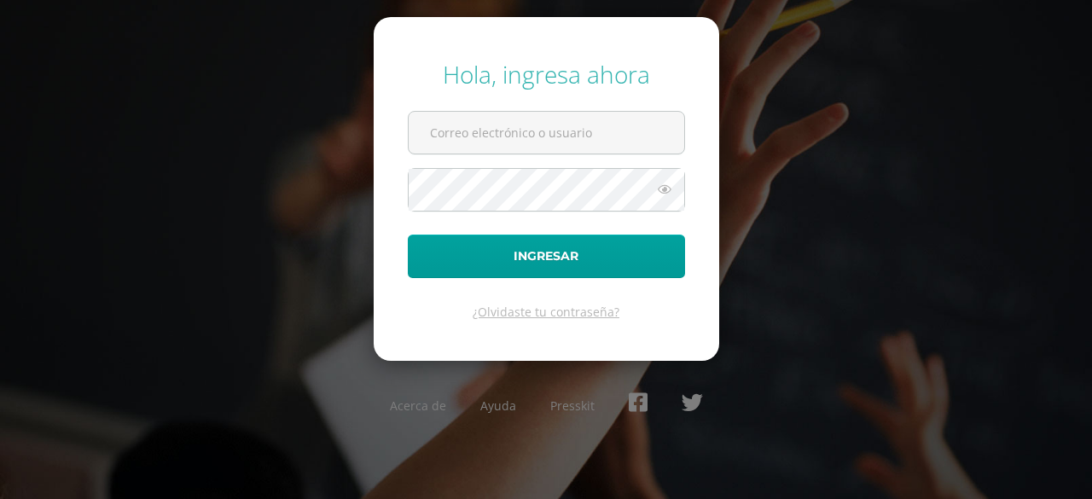
type input "[PERSON_NAME][DOMAIN_NAME][EMAIL_ADDRESS][DOMAIN_NAME]"
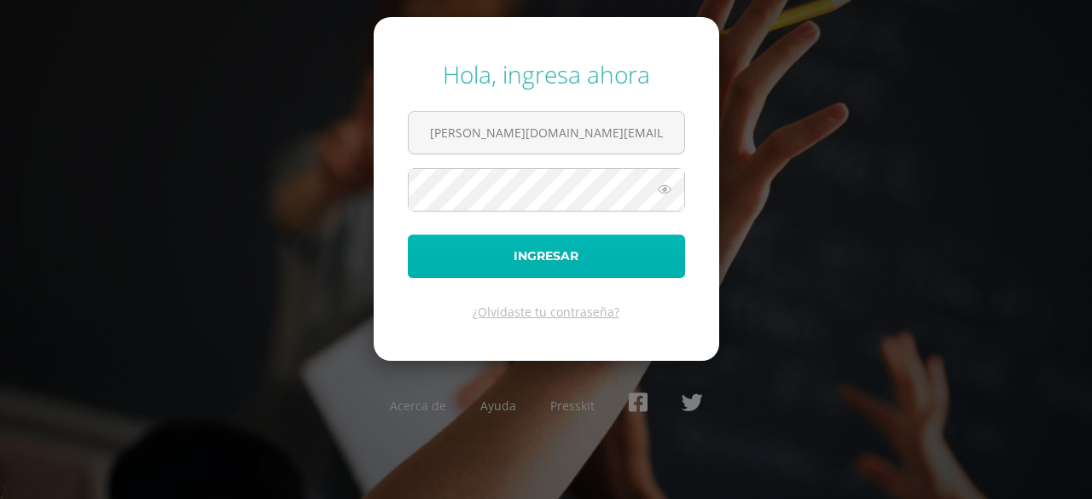
click at [477, 247] on button "Ingresar" at bounding box center [546, 257] width 277 height 44
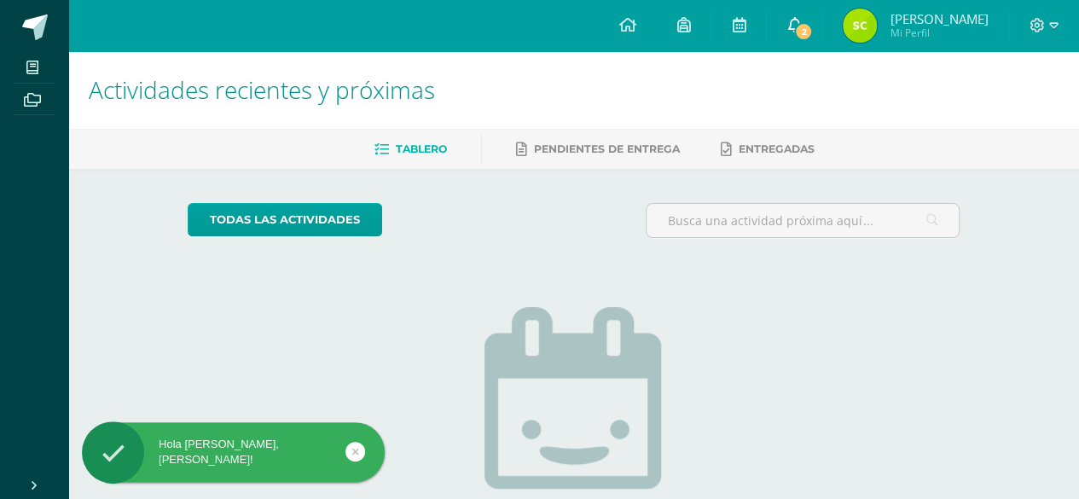
click at [813, 32] on span "2" at bounding box center [803, 31] width 19 height 19
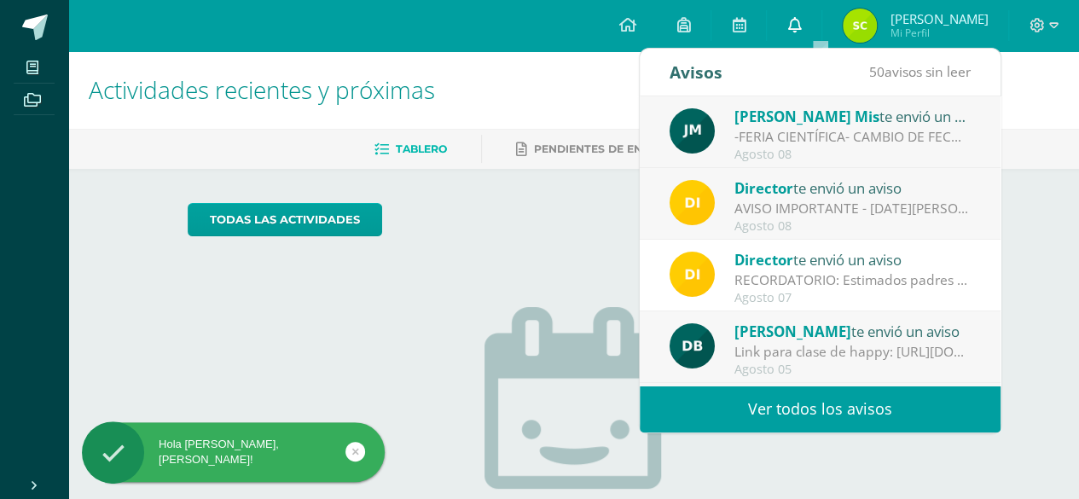
click at [820, 36] on link "0" at bounding box center [794, 25] width 55 height 51
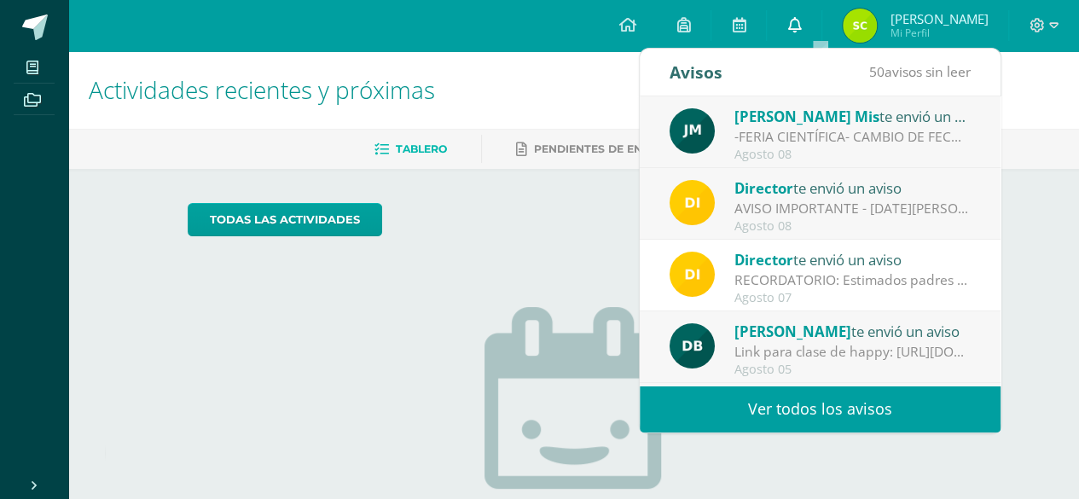
click at [821, 34] on link "0" at bounding box center [794, 25] width 55 height 51
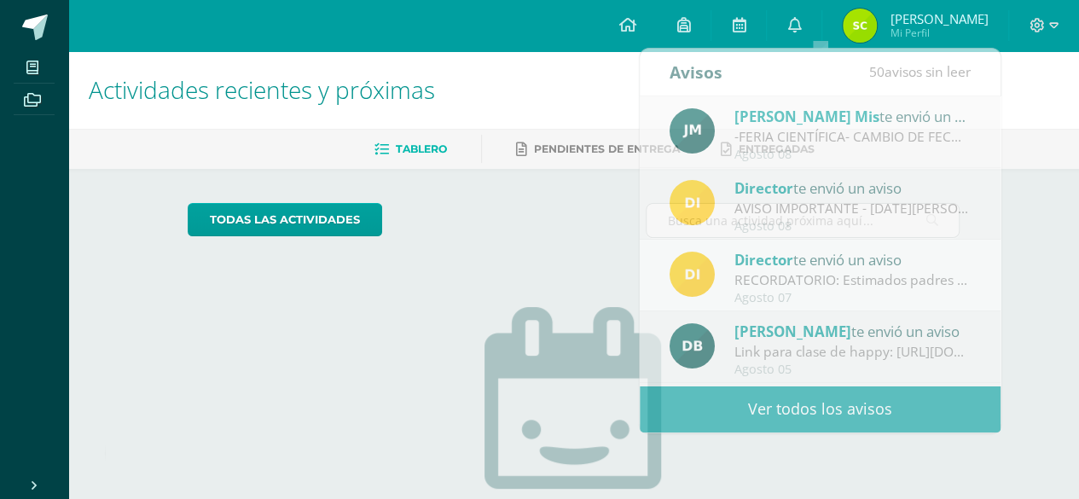
click at [848, 31] on link "[PERSON_NAME] Mi Perfil" at bounding box center [915, 25] width 186 height 51
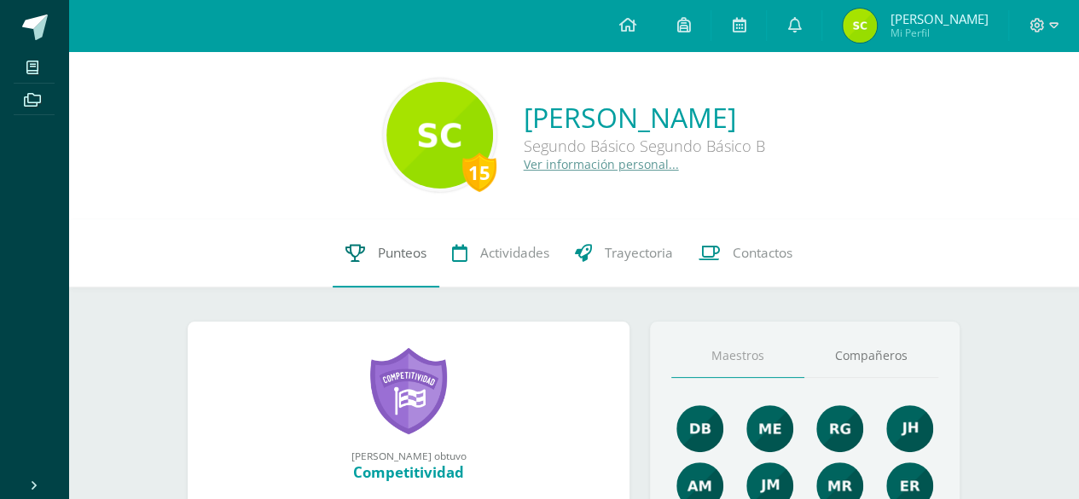
click at [389, 251] on span "Punteos" at bounding box center [402, 253] width 49 height 18
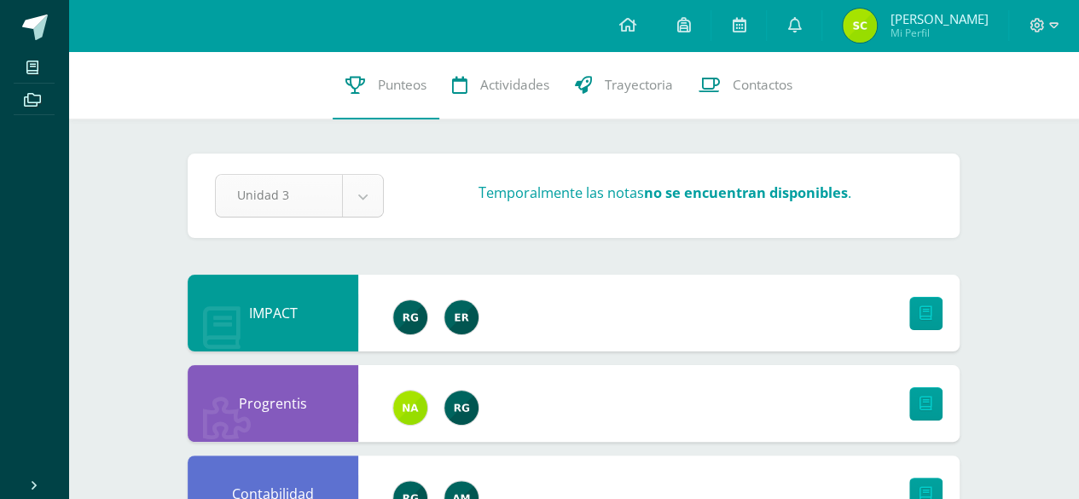
click at [376, 164] on div "Pendiente Unidad 3 Unidad 1 Unidad 2 Unidad 3 Unidad 4 Temporalmente las notas …" at bounding box center [574, 196] width 772 height 84
